Goal: Information Seeking & Learning: Learn about a topic

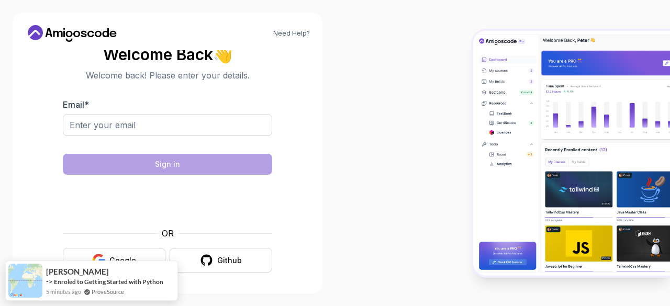
scroll to position [8, 0]
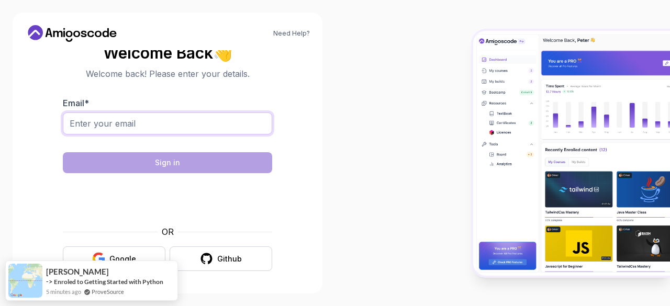
click at [195, 115] on input "Email *" at bounding box center [167, 124] width 209 height 22
type input "absoush@gmail.com"
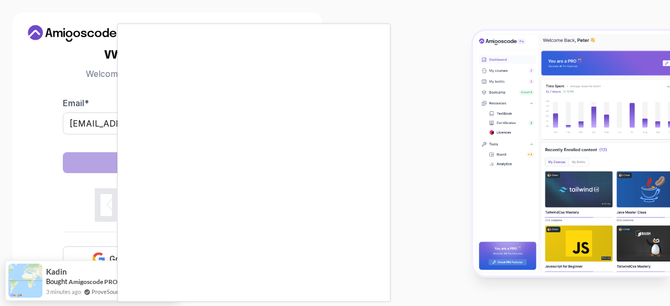
click at [470, 80] on body "Need Help? Welcome Back 👋 Welcome back! Please enter your details. Email * abso…" at bounding box center [335, 153] width 670 height 306
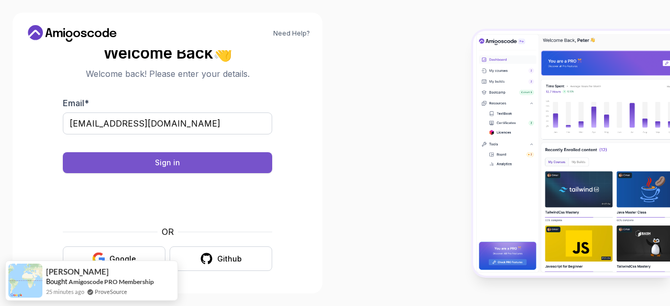
click at [219, 166] on button "Sign in" at bounding box center [167, 162] width 209 height 21
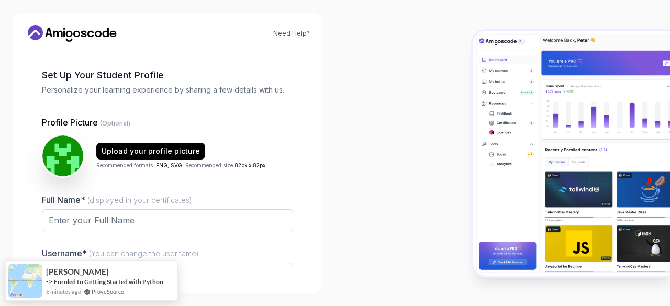
scroll to position [52, 0]
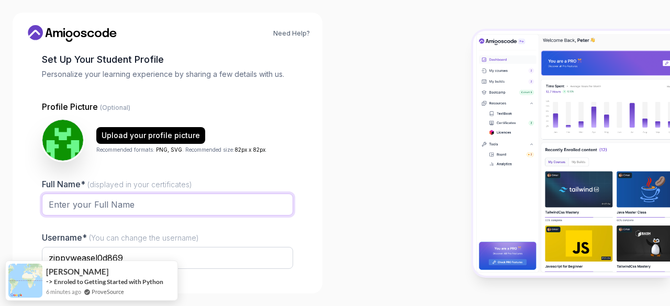
click at [127, 205] on input "Full Name* (displayed in your certificates)" at bounding box center [167, 205] width 251 height 22
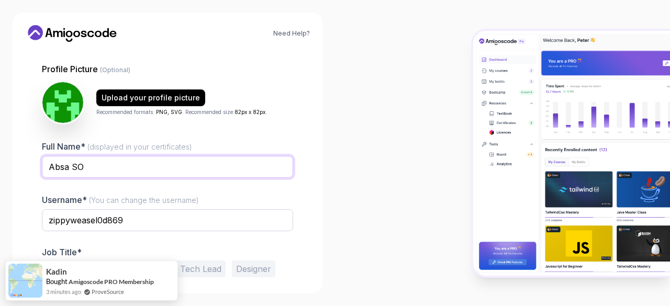
scroll to position [129, 0]
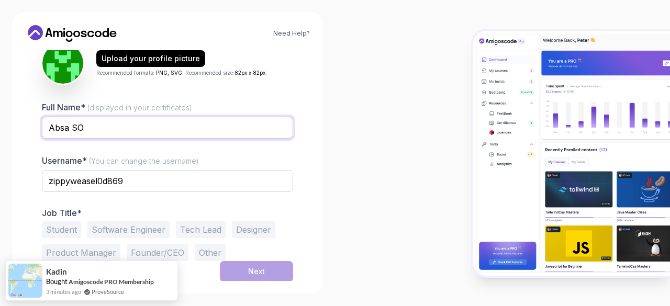
type input "Absa SO"
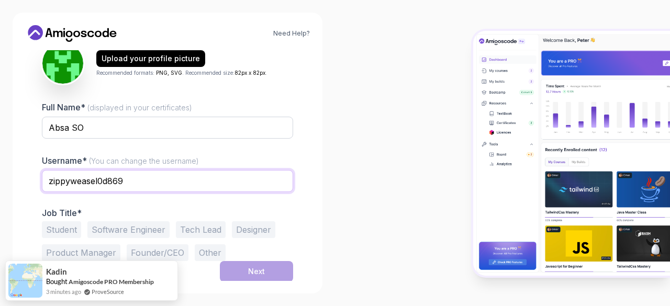
drag, startPoint x: 122, startPoint y: 180, endPoint x: 49, endPoint y: 186, distance: 74.1
click at [49, 186] on input "zippyweasel0d869" at bounding box center [167, 181] width 251 height 22
type input "iziladiryam"
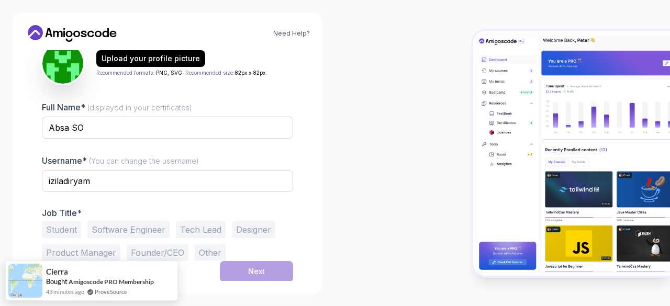
drag, startPoint x: 134, startPoint y: 230, endPoint x: 147, endPoint y: 230, distance: 13.1
click at [135, 230] on button "Software Engineer" at bounding box center [128, 229] width 82 height 17
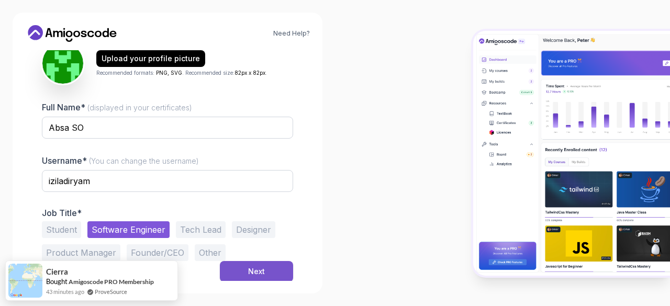
click at [286, 274] on button "Next" at bounding box center [256, 271] width 73 height 21
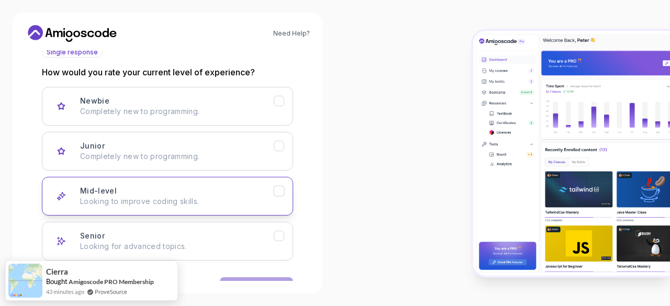
click at [271, 197] on p "Looking to improve coding skills." at bounding box center [177, 201] width 194 height 10
click at [265, 281] on button "Next" at bounding box center [256, 287] width 73 height 21
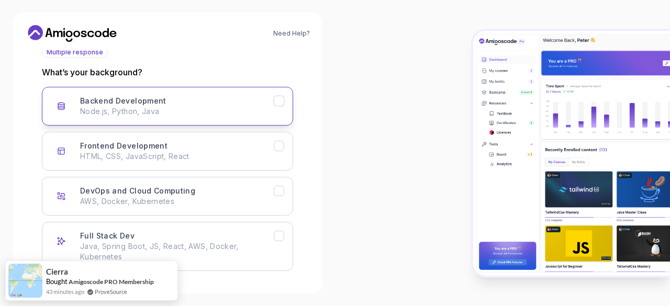
click at [273, 102] on div "Backend Development Node.js, Python, Java" at bounding box center [177, 106] width 194 height 21
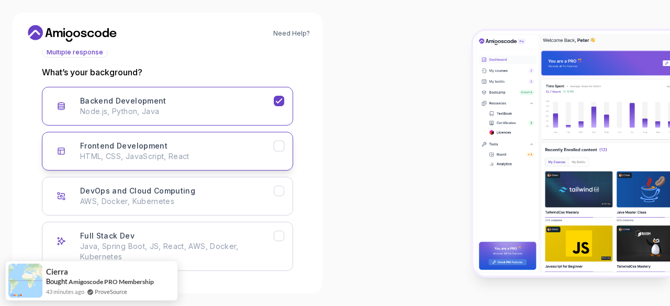
click at [277, 149] on icon "Frontend Development" at bounding box center [279, 146] width 10 height 10
click at [275, 145] on icon "Frontend Development" at bounding box center [279, 146] width 10 height 10
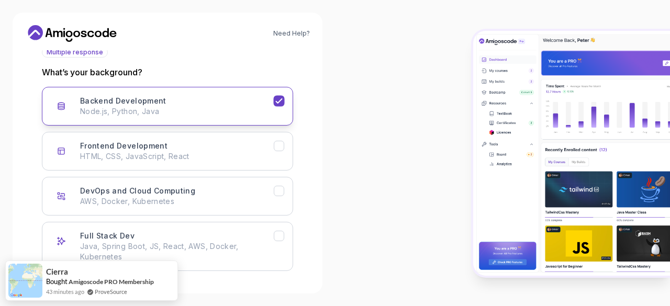
click at [280, 101] on icon "Backend Development" at bounding box center [279, 101] width 6 height 4
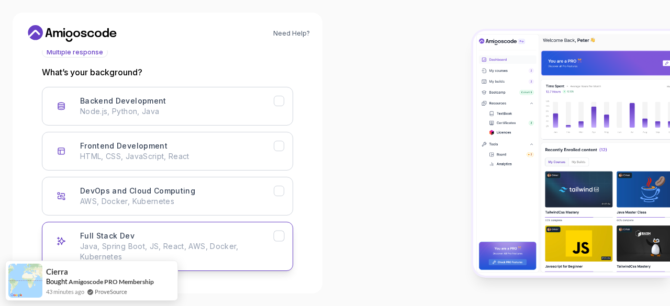
click at [278, 244] on button "Full Stack Dev Java, Spring Boot, JS, React, AWS, Docker, Kubernetes" at bounding box center [167, 246] width 251 height 49
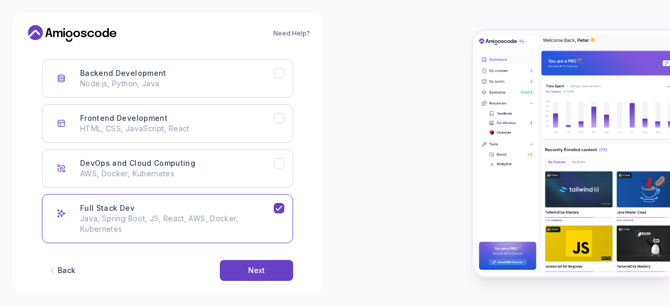
scroll to position [172, 0]
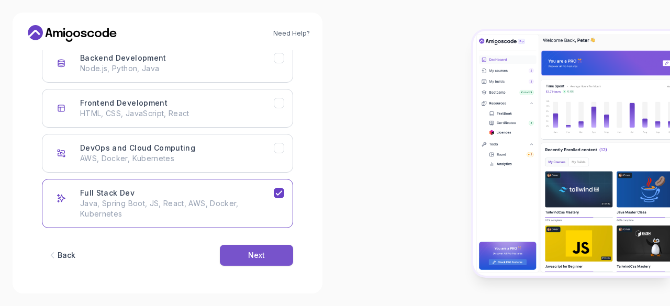
click at [258, 261] on button "Next" at bounding box center [256, 255] width 73 height 21
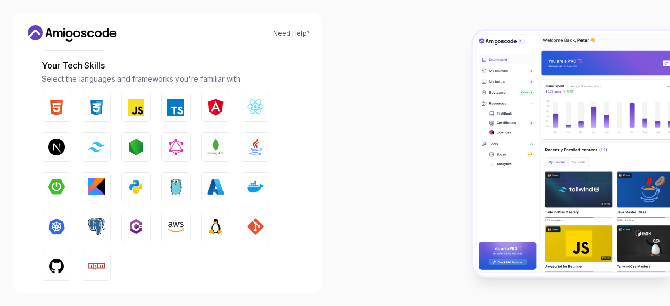
scroll to position [120, 0]
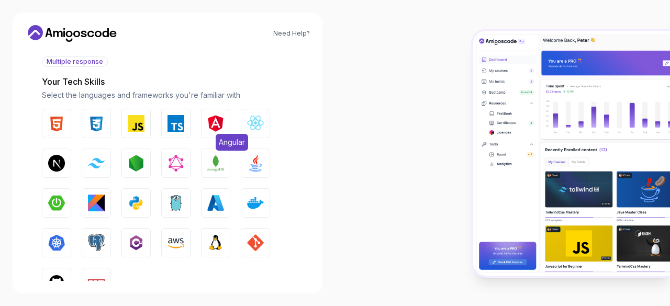
click at [222, 124] on img "button" at bounding box center [215, 123] width 17 height 17
click at [183, 125] on img "button" at bounding box center [176, 123] width 17 height 17
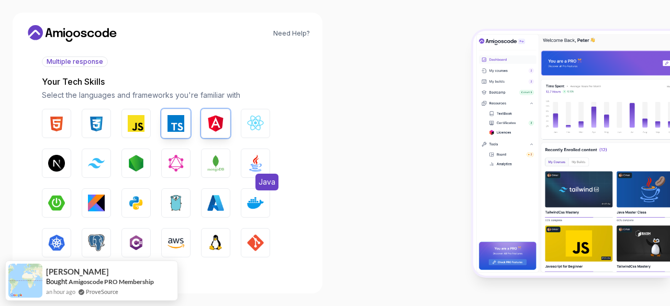
click at [252, 174] on button "Java" at bounding box center [255, 163] width 29 height 29
click at [246, 207] on button "Docker" at bounding box center [255, 202] width 29 height 29
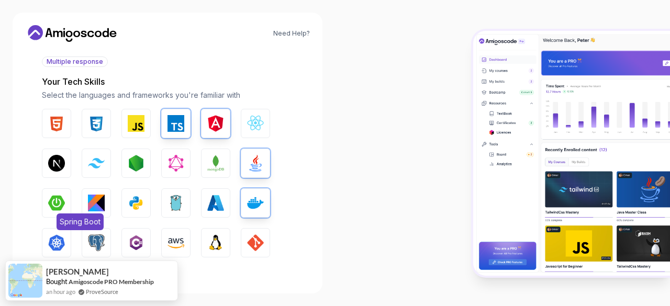
click at [62, 198] on img "button" at bounding box center [56, 203] width 17 height 17
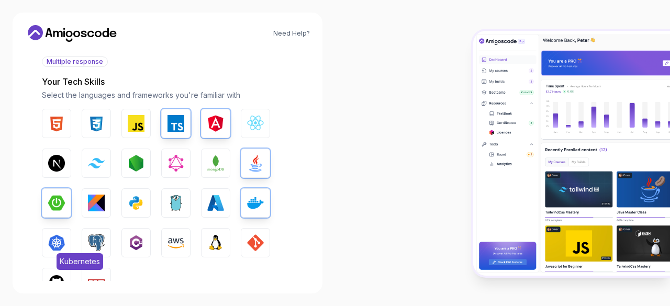
click at [55, 241] on img "button" at bounding box center [56, 243] width 17 height 17
click at [178, 250] on img "button" at bounding box center [176, 243] width 17 height 17
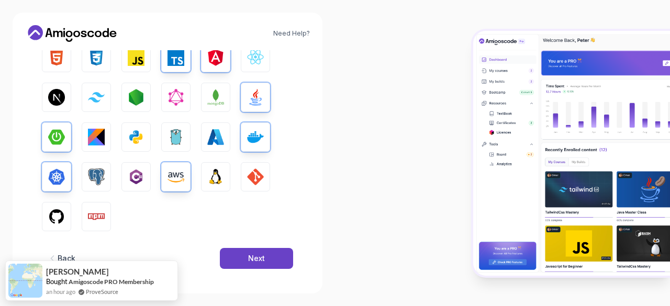
scroll to position [191, 0]
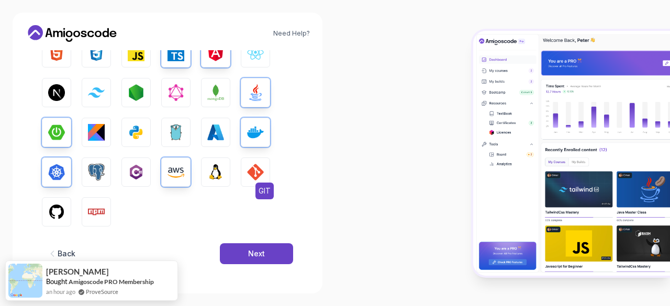
click at [254, 171] on img "button" at bounding box center [255, 172] width 17 height 17
click at [217, 174] on img "button" at bounding box center [215, 172] width 17 height 17
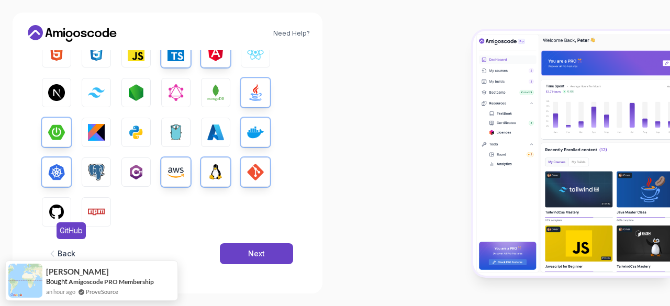
click at [62, 204] on img "button" at bounding box center [56, 212] width 17 height 17
click at [90, 181] on button "PostgreSQL" at bounding box center [96, 172] width 29 height 29
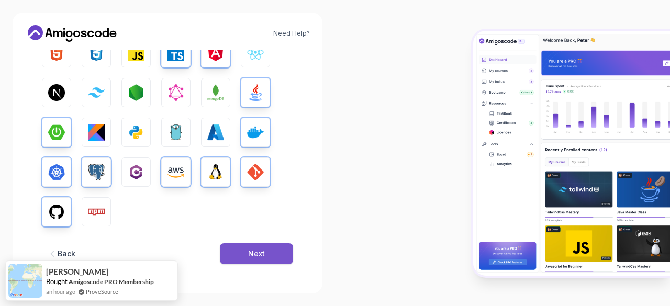
click at [258, 254] on div "Next" at bounding box center [256, 254] width 17 height 10
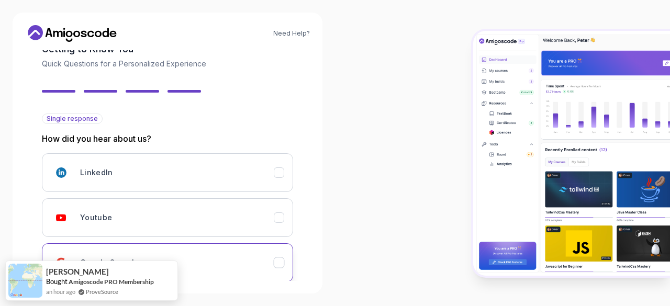
scroll to position [168, 0]
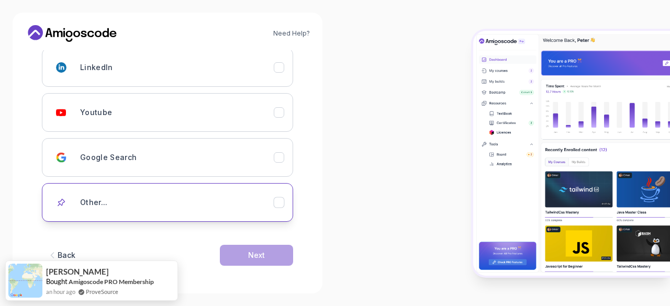
click at [216, 205] on div "Other..." at bounding box center [177, 202] width 194 height 21
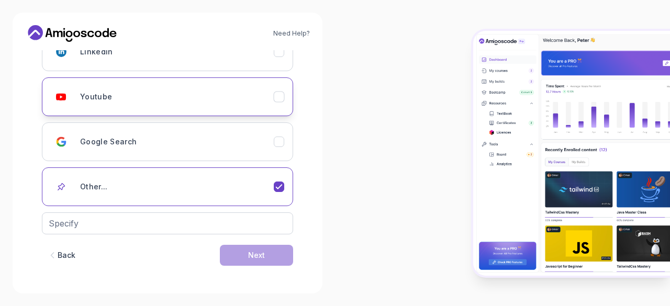
click at [197, 90] on div "Youtube" at bounding box center [177, 96] width 194 height 21
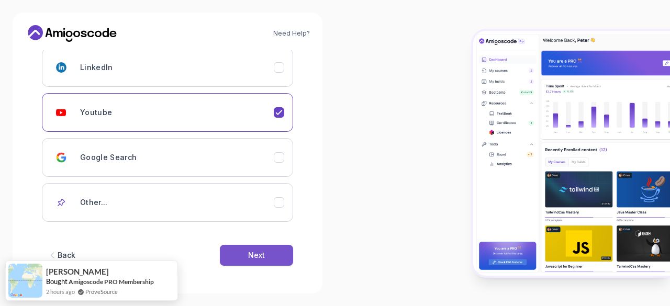
click at [270, 251] on button "Next" at bounding box center [256, 255] width 73 height 21
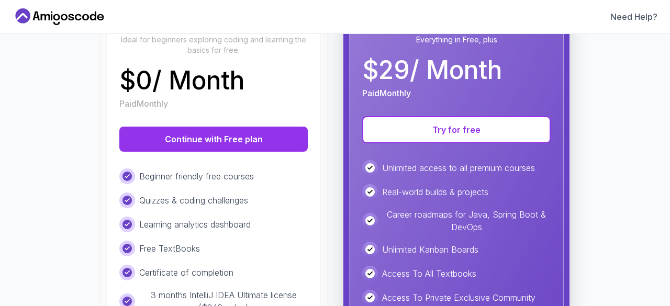
scroll to position [49, 0]
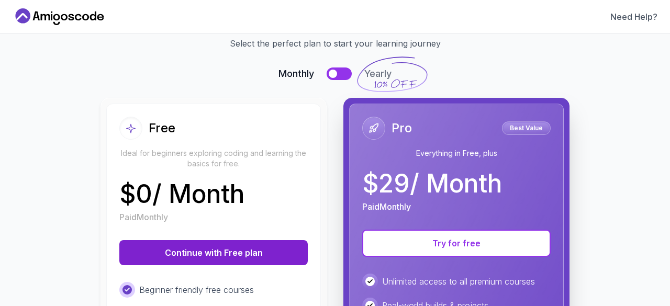
click at [240, 243] on button "Continue with Free plan" at bounding box center [213, 252] width 188 height 25
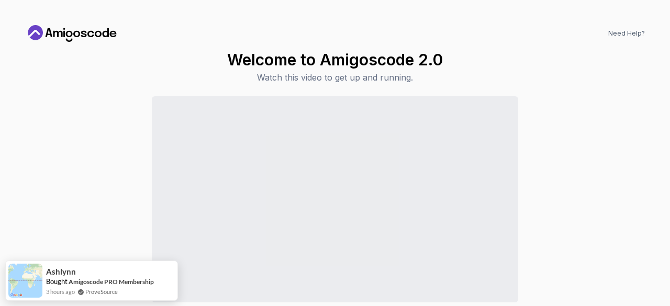
click at [560, 191] on div "Continue to Dashboard" at bounding box center [335, 220] width 620 height 248
drag, startPoint x: 64, startPoint y: 273, endPoint x: 59, endPoint y: 134, distance: 138.8
click at [59, 134] on div "Continue to Dashboard" at bounding box center [335, 220] width 620 height 248
click at [76, 276] on link "Amigoscode PRO Membership" at bounding box center [111, 277] width 85 height 8
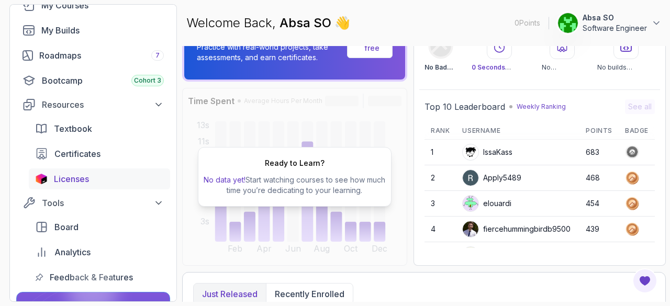
scroll to position [87, 0]
click at [91, 135] on link "Textbook" at bounding box center [99, 129] width 141 height 21
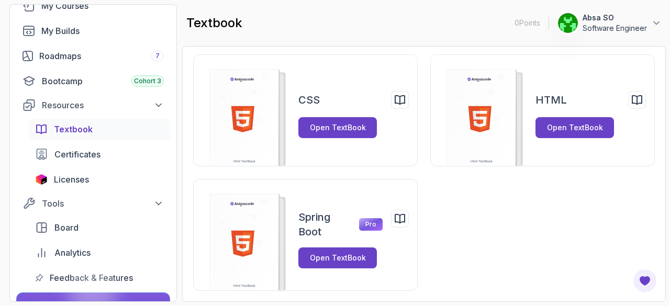
scroll to position [24, 0]
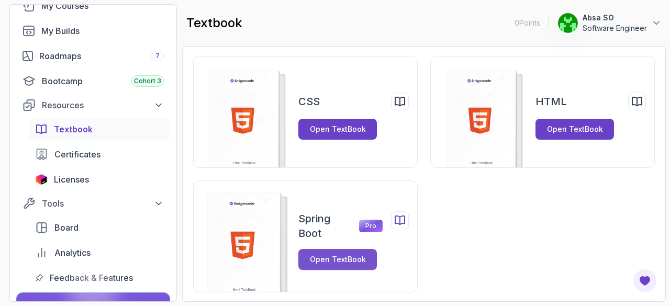
click at [350, 252] on button "Open TextBook" at bounding box center [337, 259] width 79 height 21
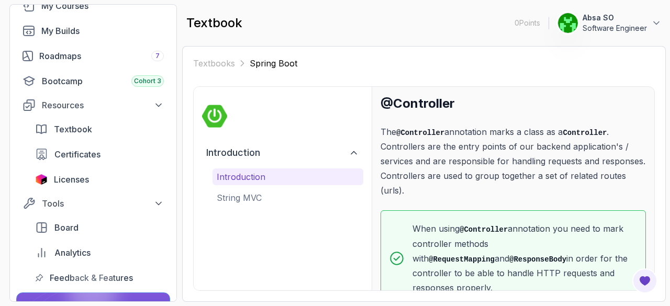
scroll to position [217, 0]
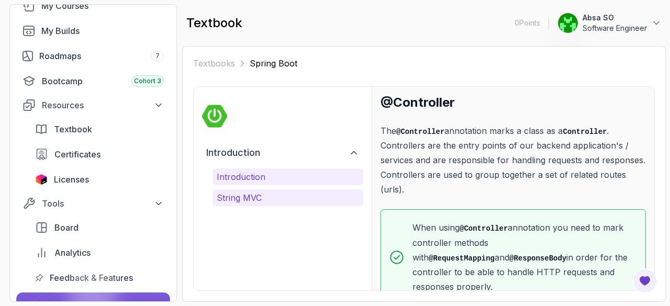
click at [238, 193] on p "String MVC" at bounding box center [288, 198] width 142 height 13
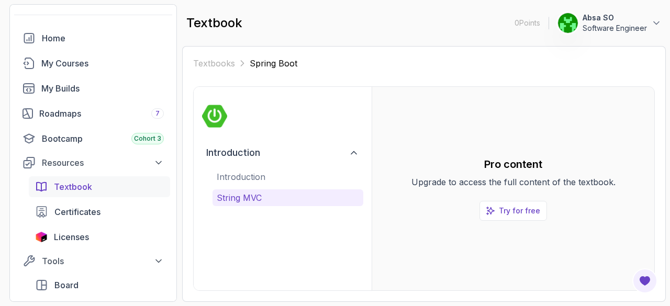
scroll to position [0, 0]
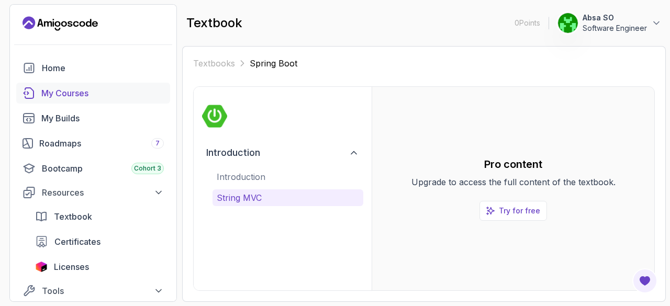
click at [90, 96] on div "My Courses" at bounding box center [102, 93] width 122 height 13
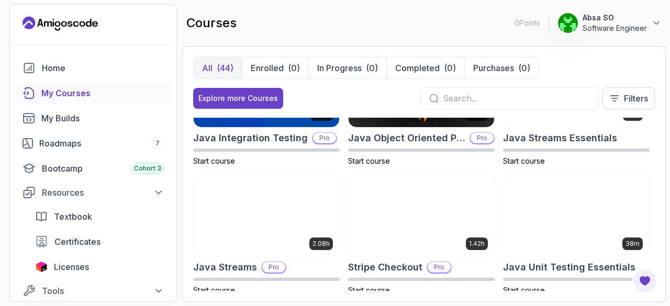
scroll to position [838, 0]
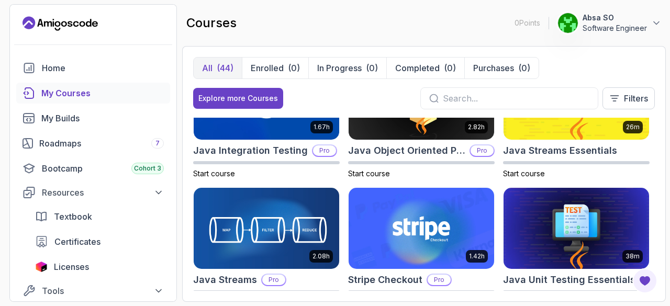
click at [261, 208] on img at bounding box center [266, 228] width 153 height 85
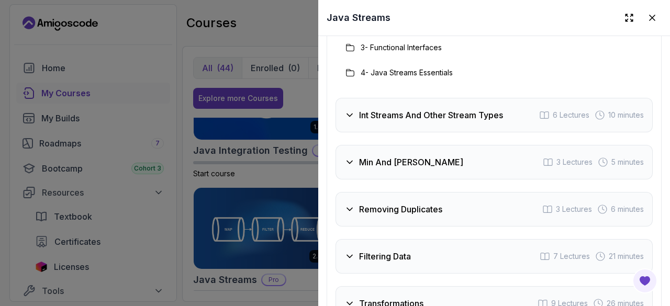
scroll to position [1884, 0]
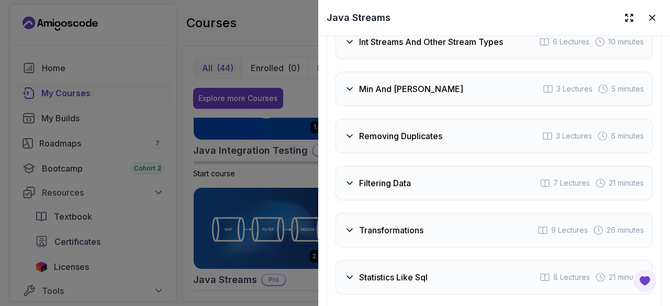
click at [345, 131] on icon at bounding box center [349, 136] width 10 height 10
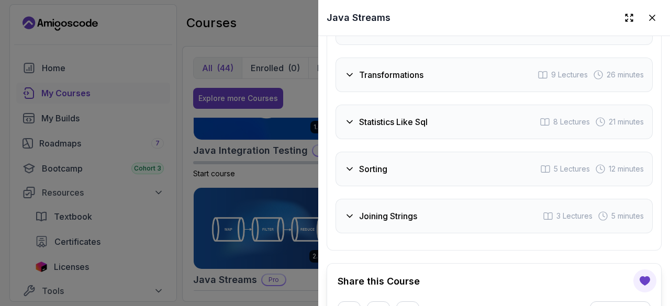
scroll to position [2042, 0]
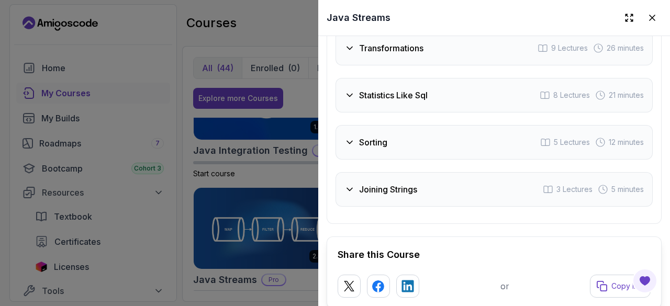
click at [351, 137] on icon at bounding box center [349, 142] width 10 height 10
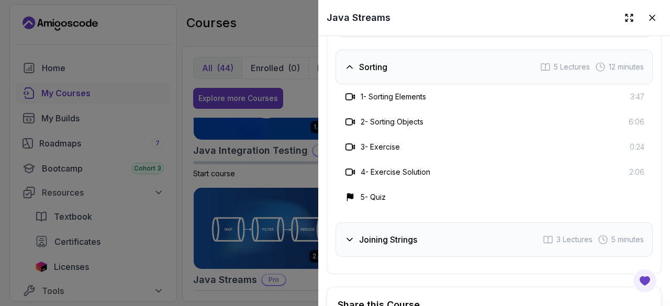
scroll to position [1966, 0]
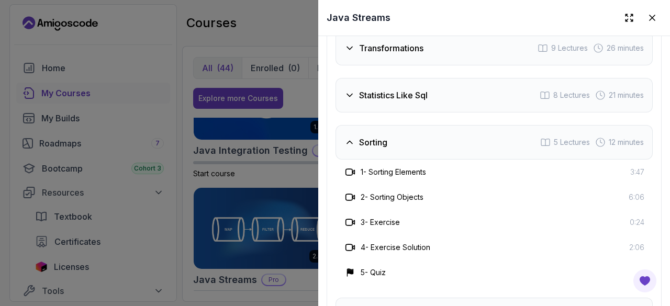
click at [353, 90] on icon at bounding box center [349, 95] width 10 height 10
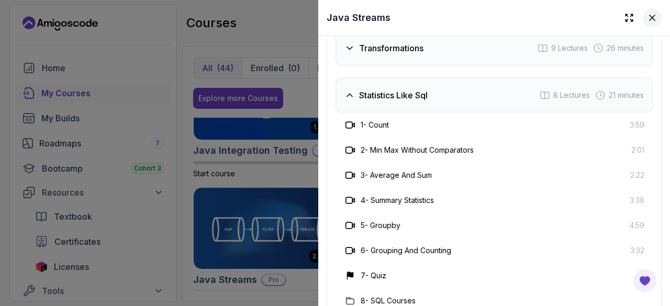
click at [651, 18] on button at bounding box center [652, 17] width 19 height 19
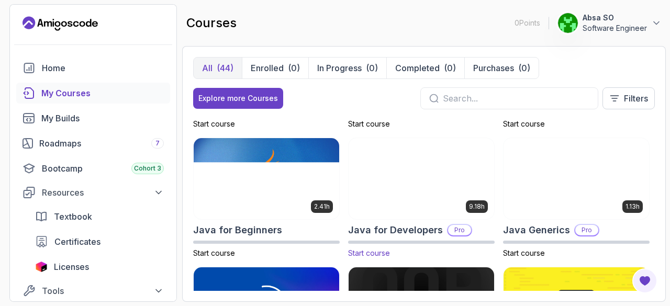
scroll to position [471, 0]
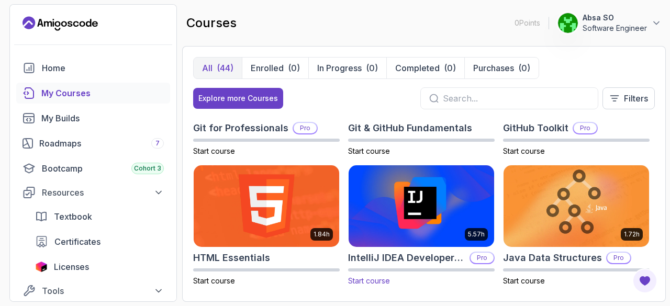
click at [427, 208] on img at bounding box center [421, 205] width 153 height 85
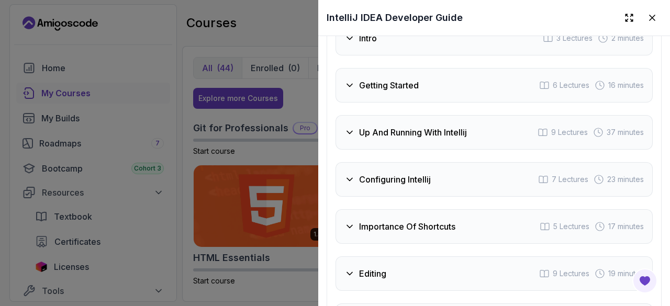
scroll to position [1989, 0]
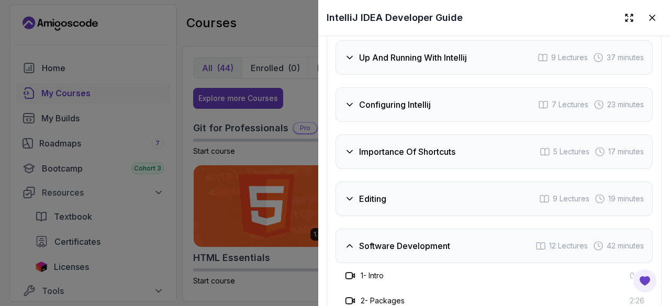
click at [246, 153] on div at bounding box center [335, 153] width 670 height 306
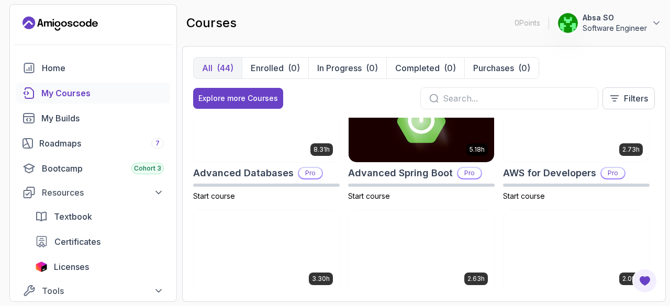
scroll to position [52, 0]
